Goal: Task Accomplishment & Management: Manage account settings

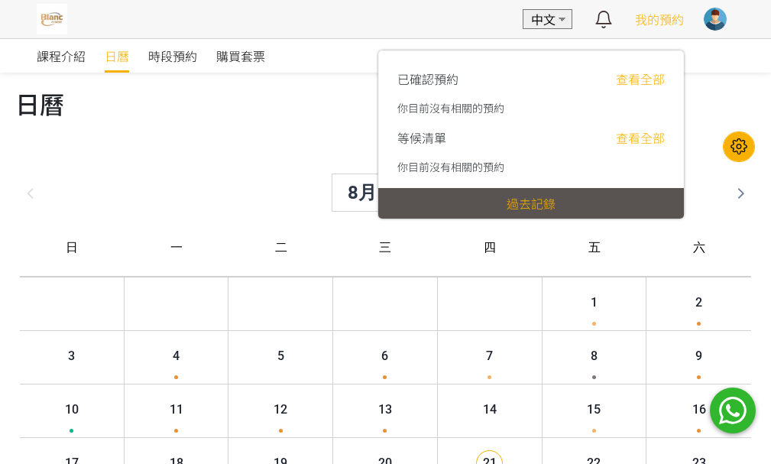
click at [636, 76] on link "查看全部" at bounding box center [640, 79] width 49 height 18
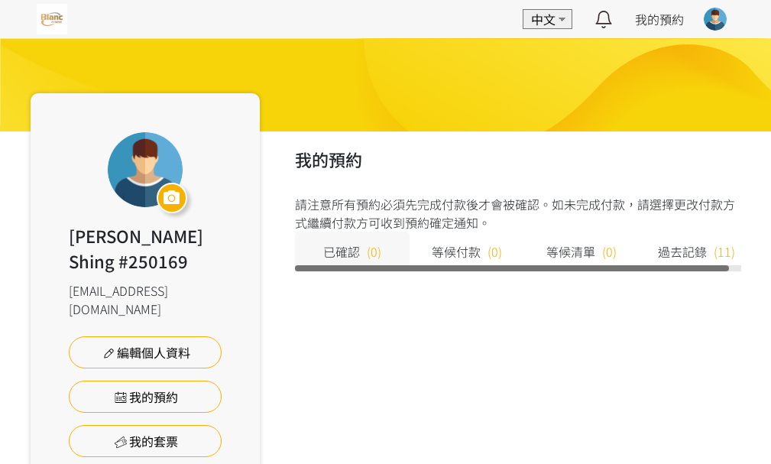
scroll to position [76, 0]
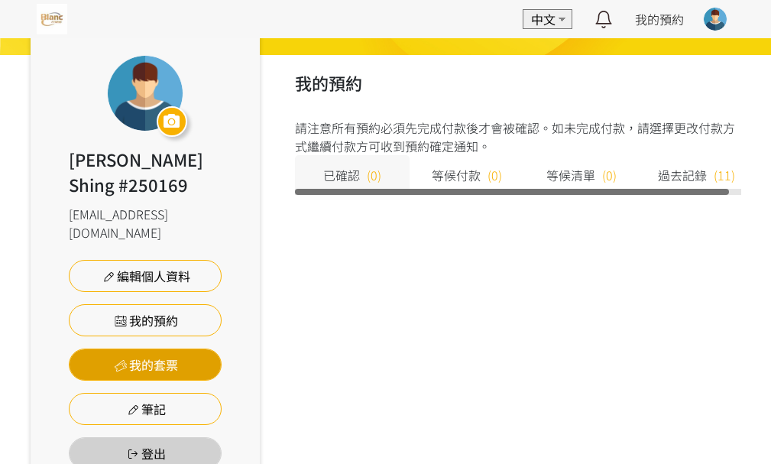
click at [149, 357] on link "我的套票" at bounding box center [145, 365] width 153 height 32
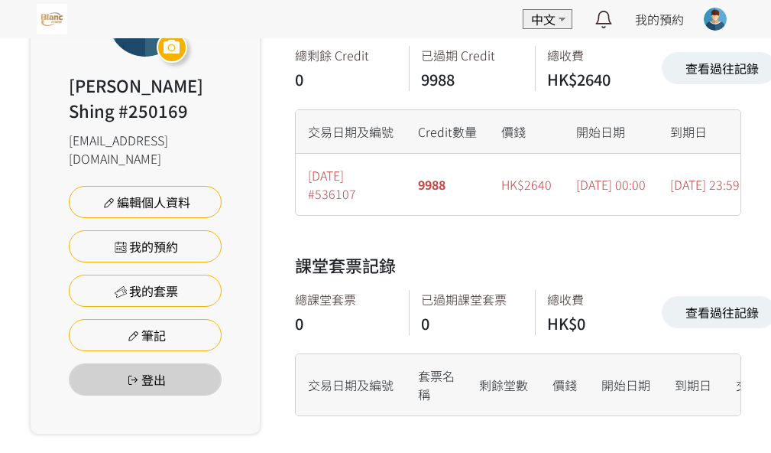
scroll to position [21, 0]
